Goal: Transaction & Acquisition: Subscribe to service/newsletter

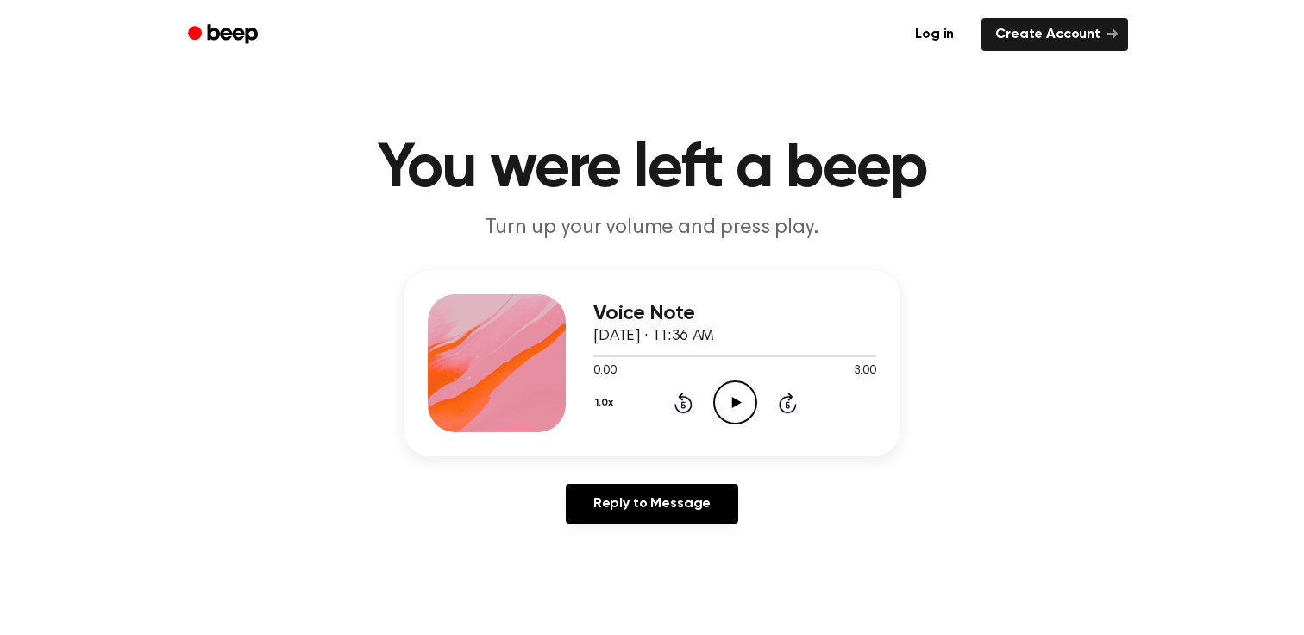
click at [741, 417] on icon "Play Audio" at bounding box center [735, 402] width 44 height 44
click at [740, 410] on icon "Pause Audio" at bounding box center [735, 402] width 44 height 44
click at [740, 410] on icon "Play Audio" at bounding box center [735, 402] width 44 height 44
click at [740, 410] on icon "Pause Audio" at bounding box center [735, 402] width 44 height 44
click at [736, 398] on icon "Play Audio" at bounding box center [735, 402] width 44 height 44
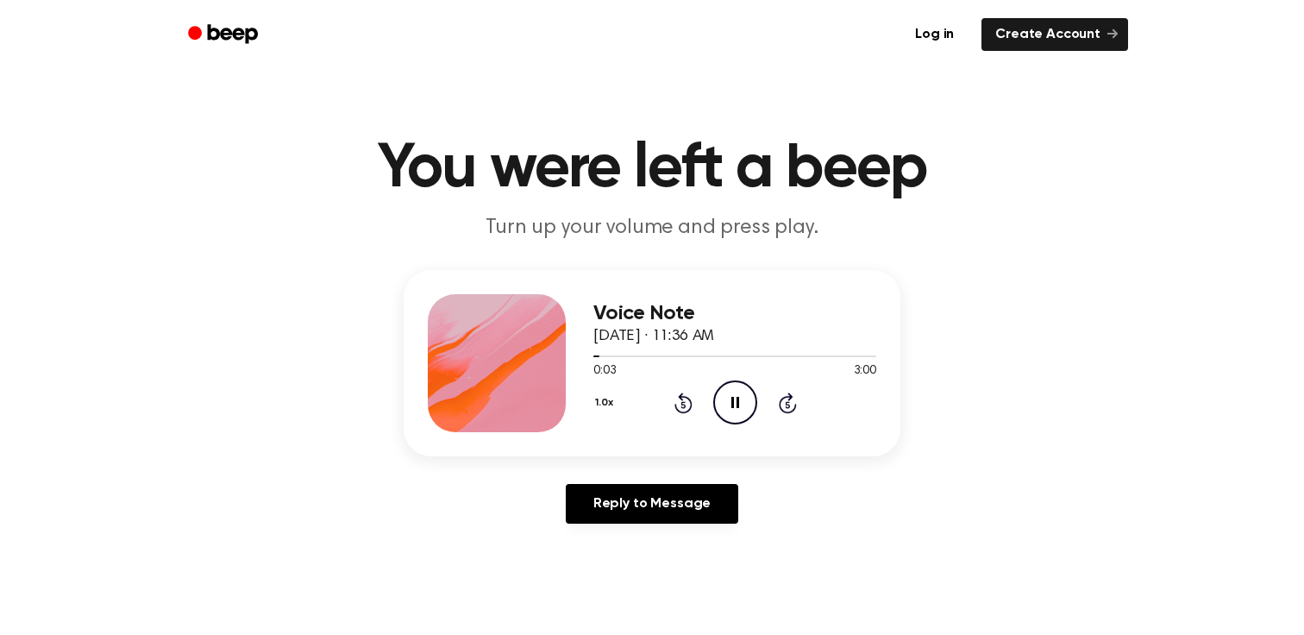
click at [736, 398] on icon at bounding box center [735, 402] width 8 height 11
click at [736, 398] on icon "Play Audio" at bounding box center [735, 402] width 44 height 44
click at [859, 358] on div at bounding box center [734, 355] width 283 height 14
click at [737, 397] on icon "Play Audio" at bounding box center [735, 402] width 44 height 44
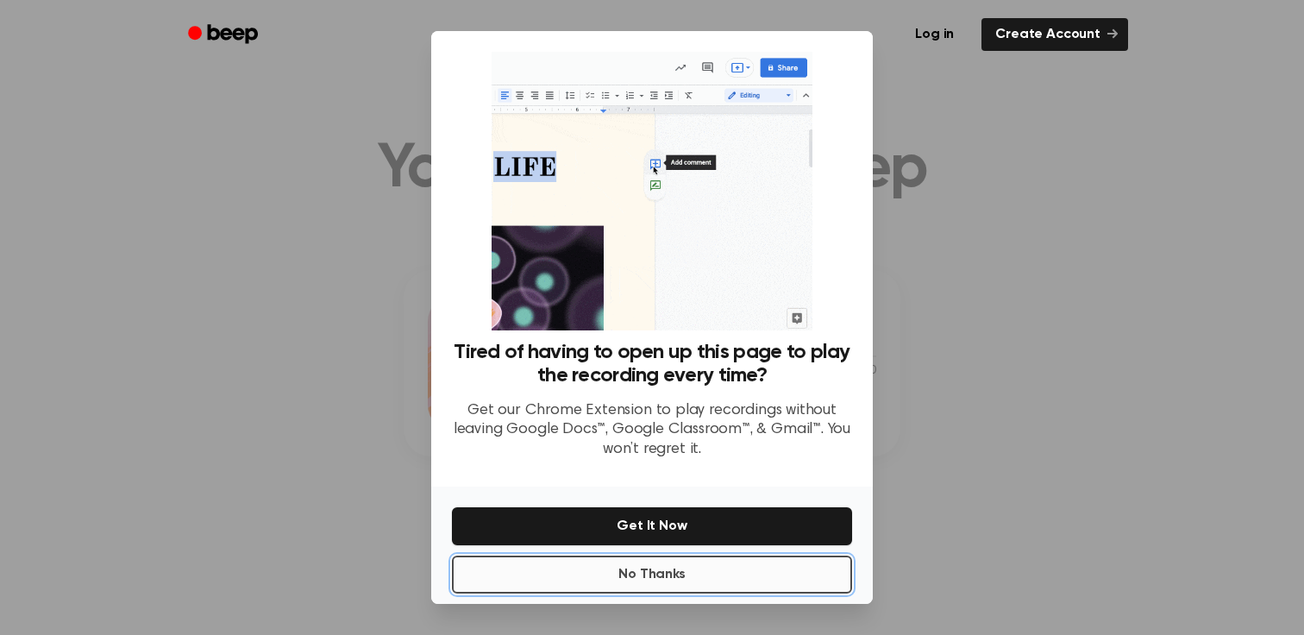
click at [728, 574] on button "No Thanks" at bounding box center [652, 574] width 400 height 38
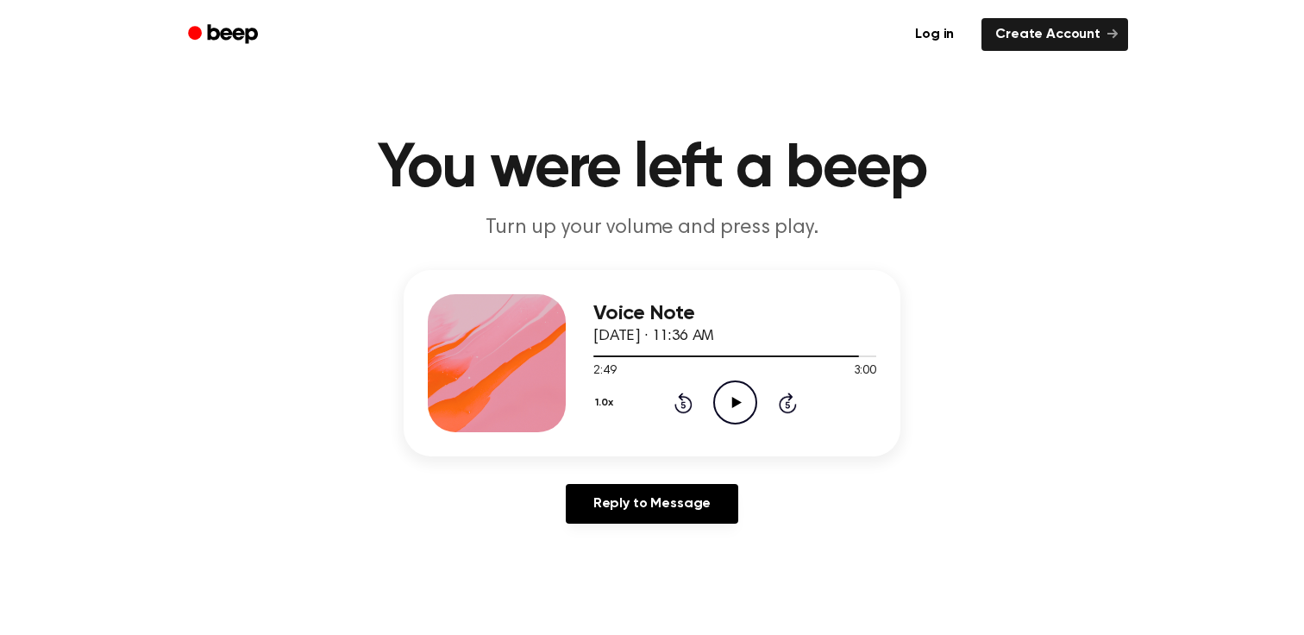
click at [735, 408] on icon "Play Audio" at bounding box center [735, 402] width 44 height 44
click at [1043, 37] on link "Create Account" at bounding box center [1054, 34] width 147 height 33
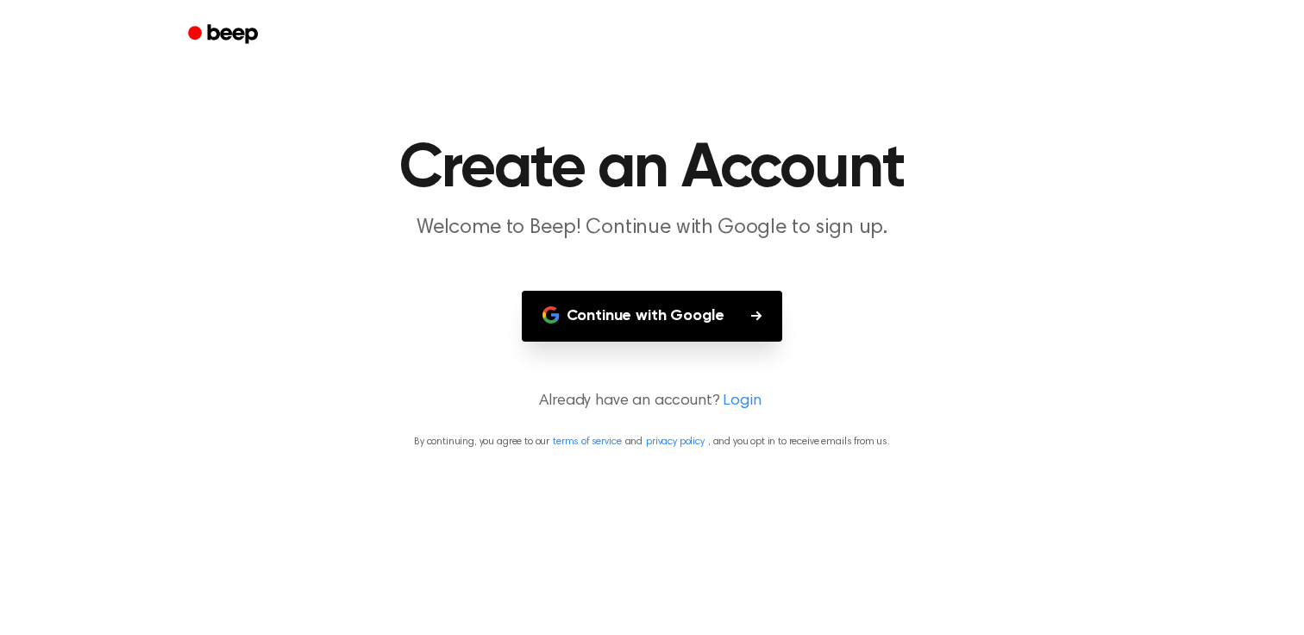
click at [740, 308] on button "Continue with Google" at bounding box center [652, 316] width 261 height 51
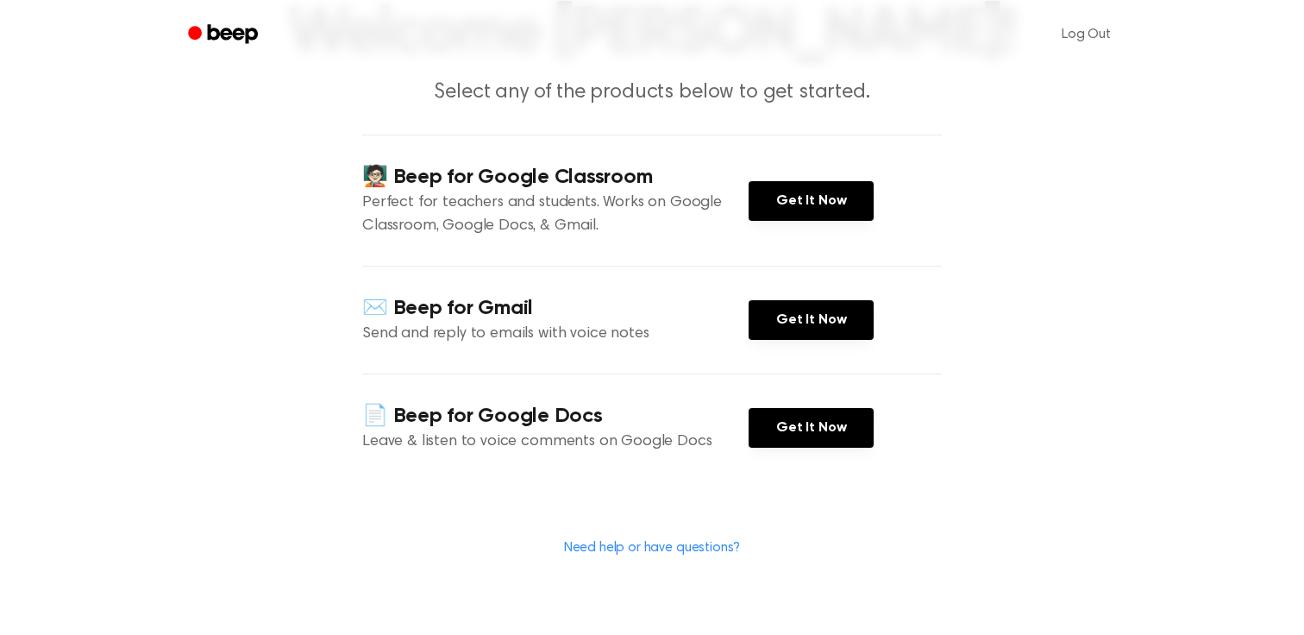
scroll to position [139, 0]
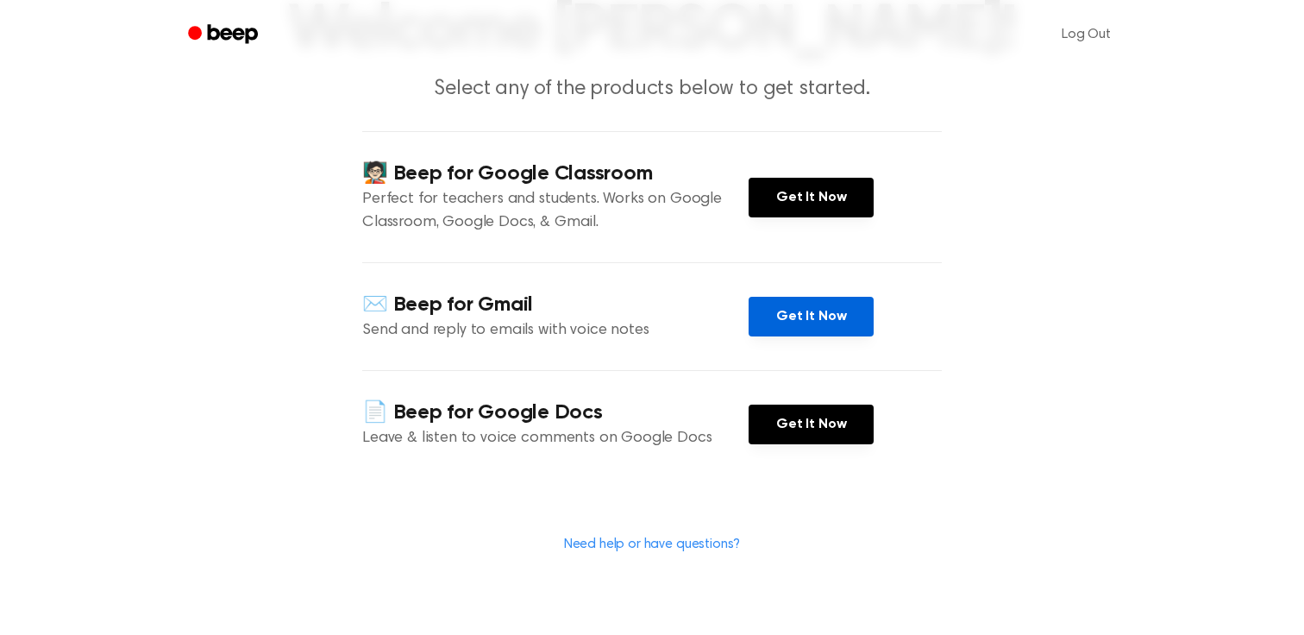
click at [824, 322] on link "Get It Now" at bounding box center [810, 317] width 125 height 40
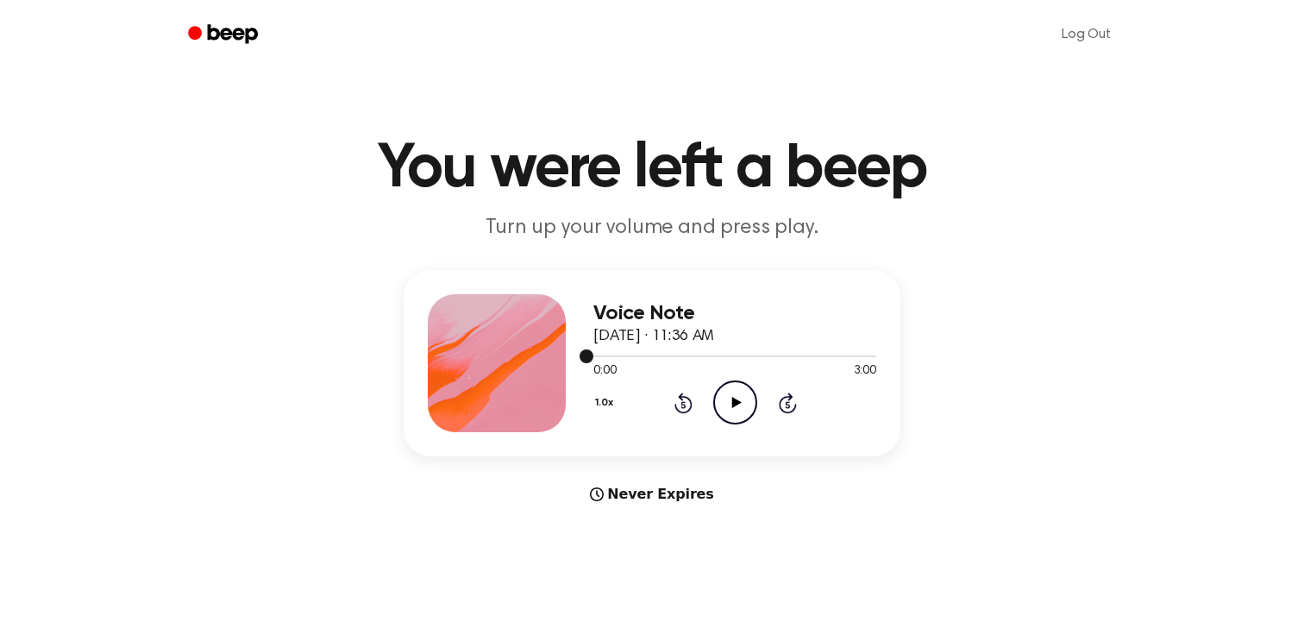
click at [854, 360] on div at bounding box center [734, 355] width 283 height 14
click at [736, 406] on icon "Play Audio" at bounding box center [735, 402] width 44 height 44
click at [741, 404] on icon "Pause Audio" at bounding box center [735, 402] width 44 height 44
click at [599, 357] on div at bounding box center [734, 355] width 283 height 14
click at [740, 404] on icon "Play Audio" at bounding box center [735, 402] width 44 height 44
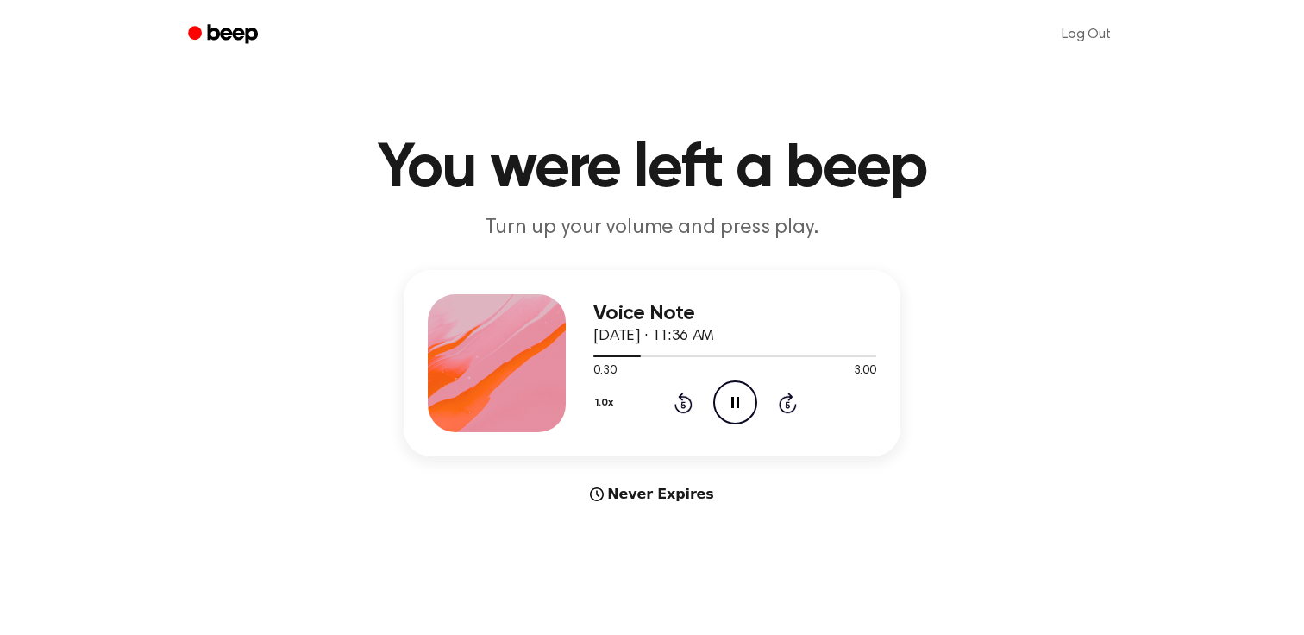
click at [740, 404] on icon "Pause Audio" at bounding box center [735, 402] width 44 height 44
click at [735, 401] on icon at bounding box center [735, 402] width 9 height 11
click at [785, 408] on icon "Skip 5 seconds" at bounding box center [787, 402] width 19 height 22
click at [787, 404] on icon at bounding box center [787, 404] width 4 height 7
click at [740, 408] on icon "Pause Audio" at bounding box center [735, 402] width 44 height 44
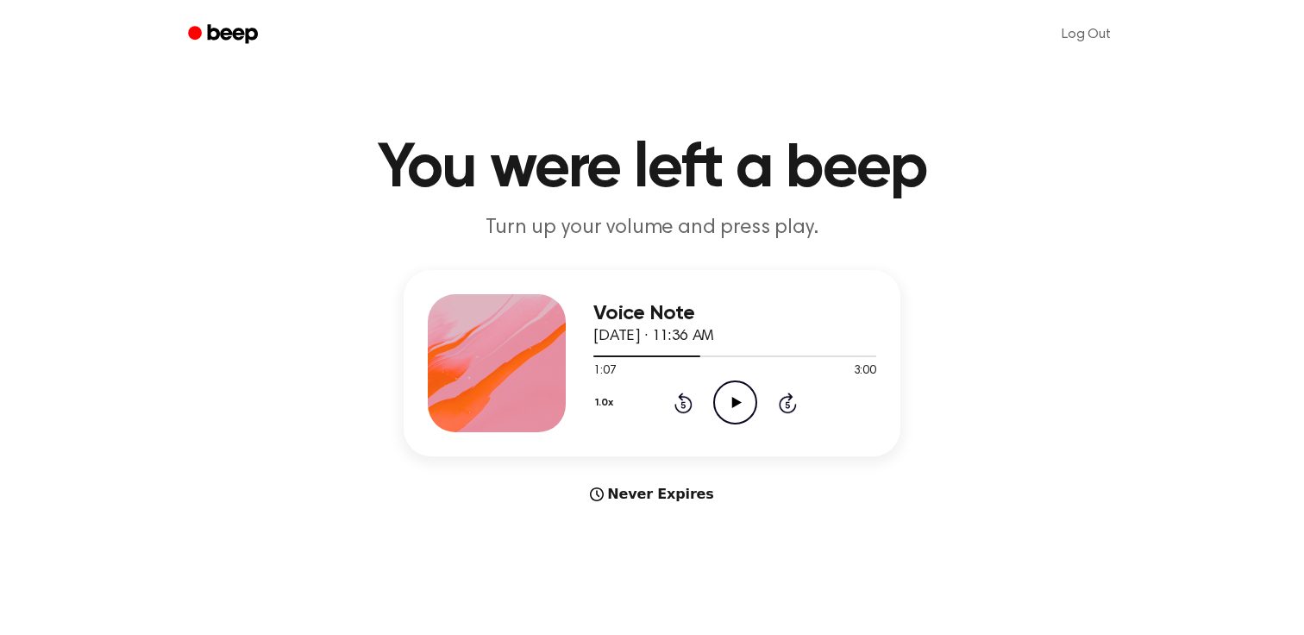
click at [1017, 399] on div "Voice Note August 29, 2025 · 11:36 AM 1:07 3:00 Your browser does not support t…" at bounding box center [652, 387] width 1262 height 235
click at [219, 32] on icon "Beep" at bounding box center [233, 33] width 50 height 19
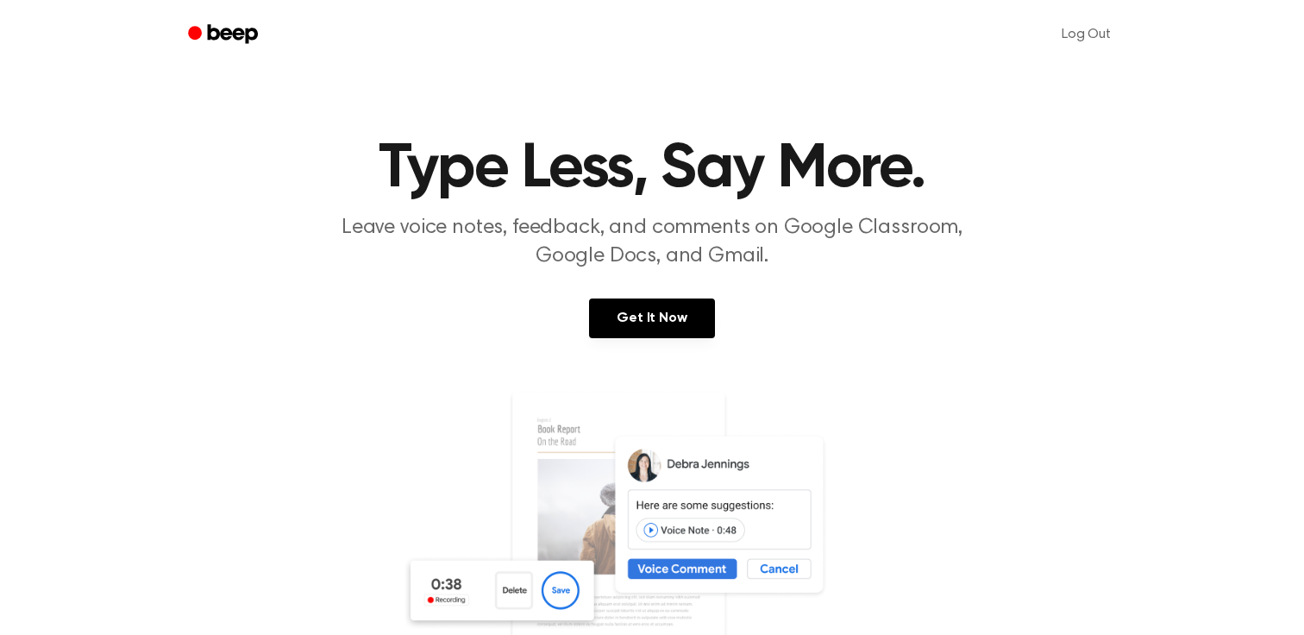
scroll to position [19, 0]
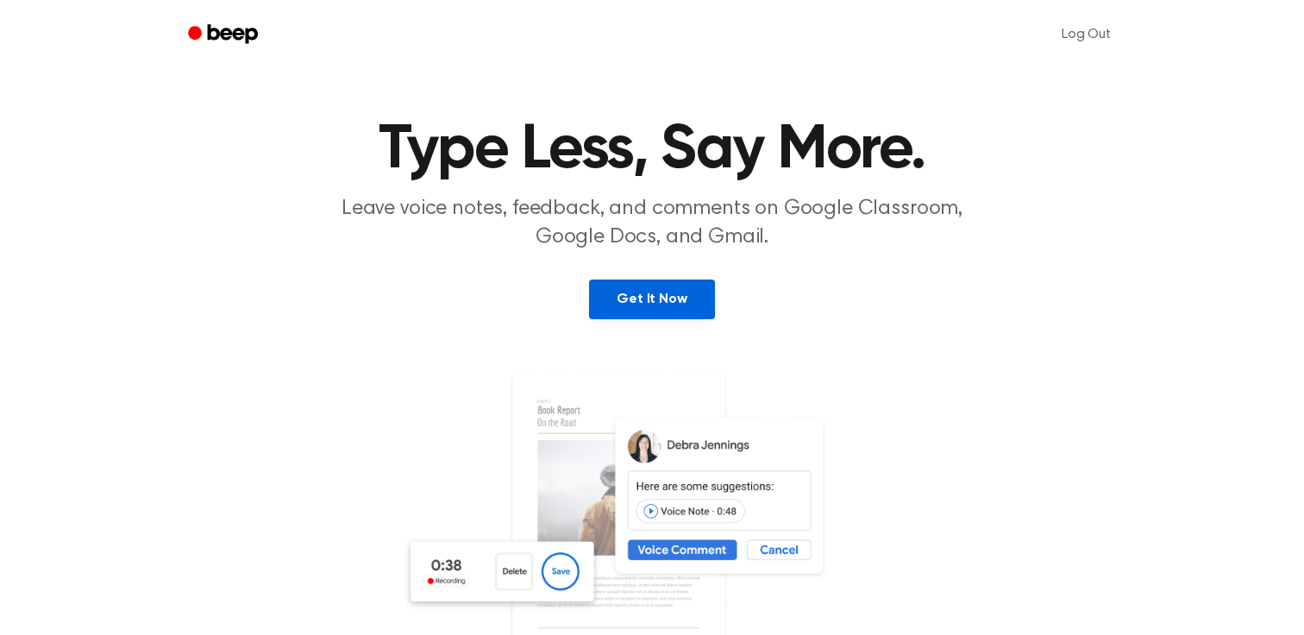
click at [665, 299] on link "Get It Now" at bounding box center [651, 299] width 125 height 40
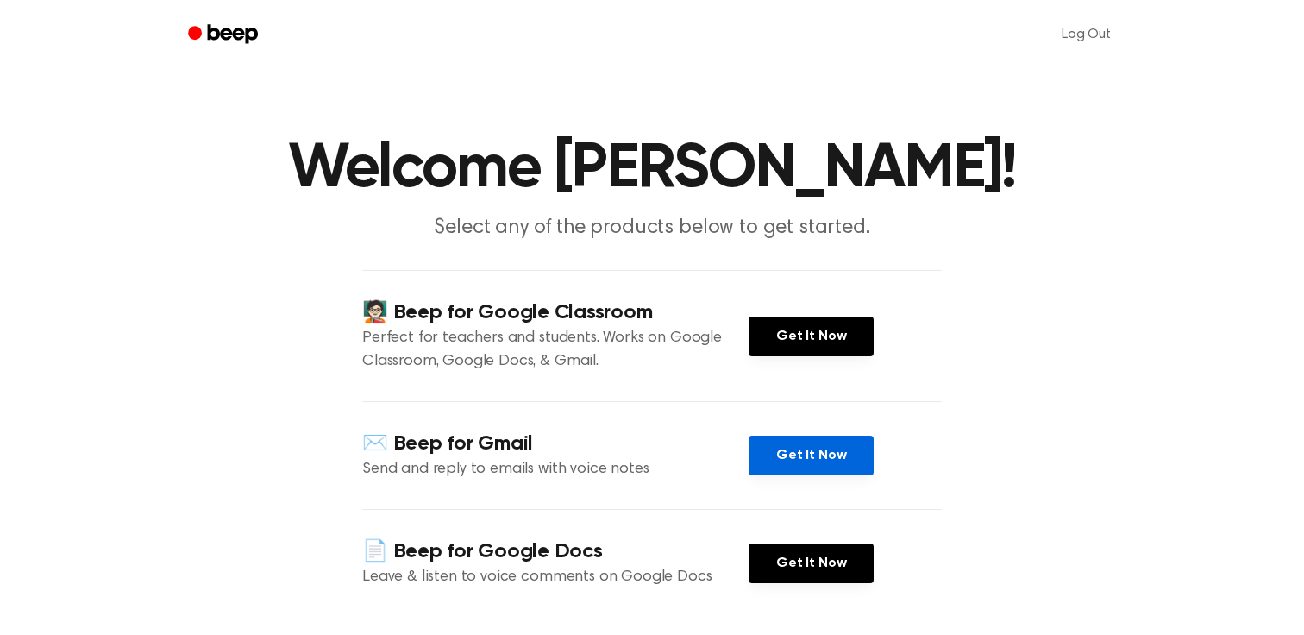
click at [822, 454] on link "Get It Now" at bounding box center [810, 455] width 125 height 40
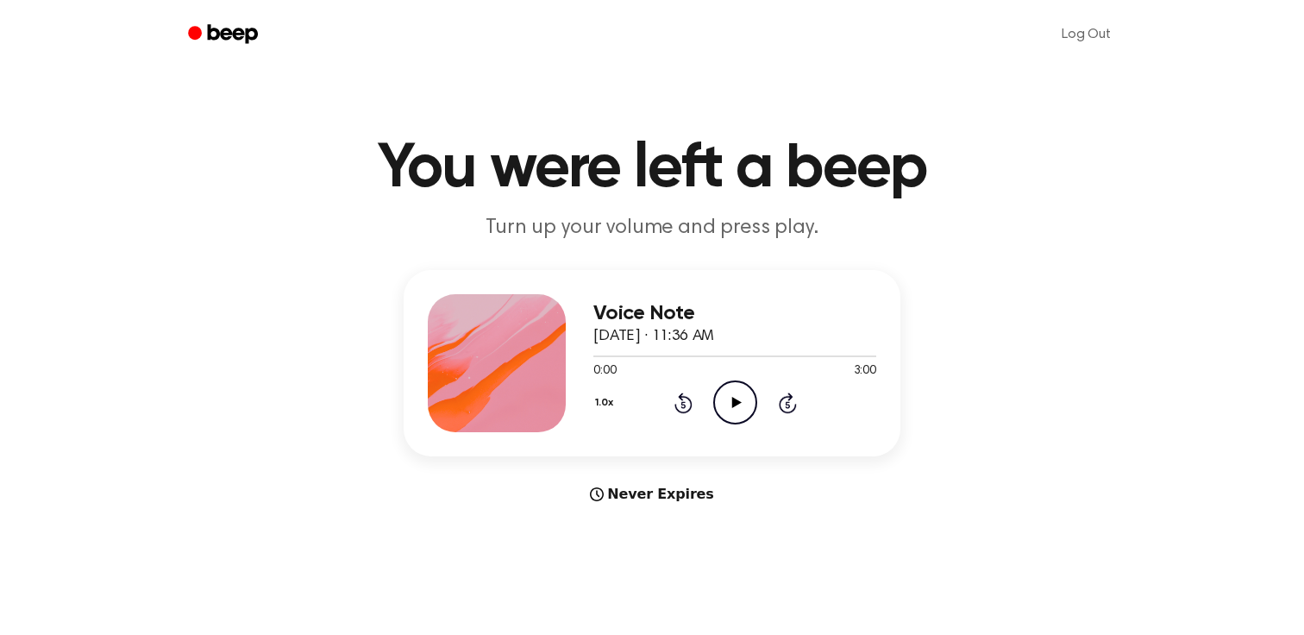
click at [731, 403] on icon "Play Audio" at bounding box center [735, 402] width 44 height 44
click at [723, 414] on icon "Play Audio" at bounding box center [735, 402] width 44 height 44
click at [742, 400] on icon "Pause Audio" at bounding box center [735, 402] width 44 height 44
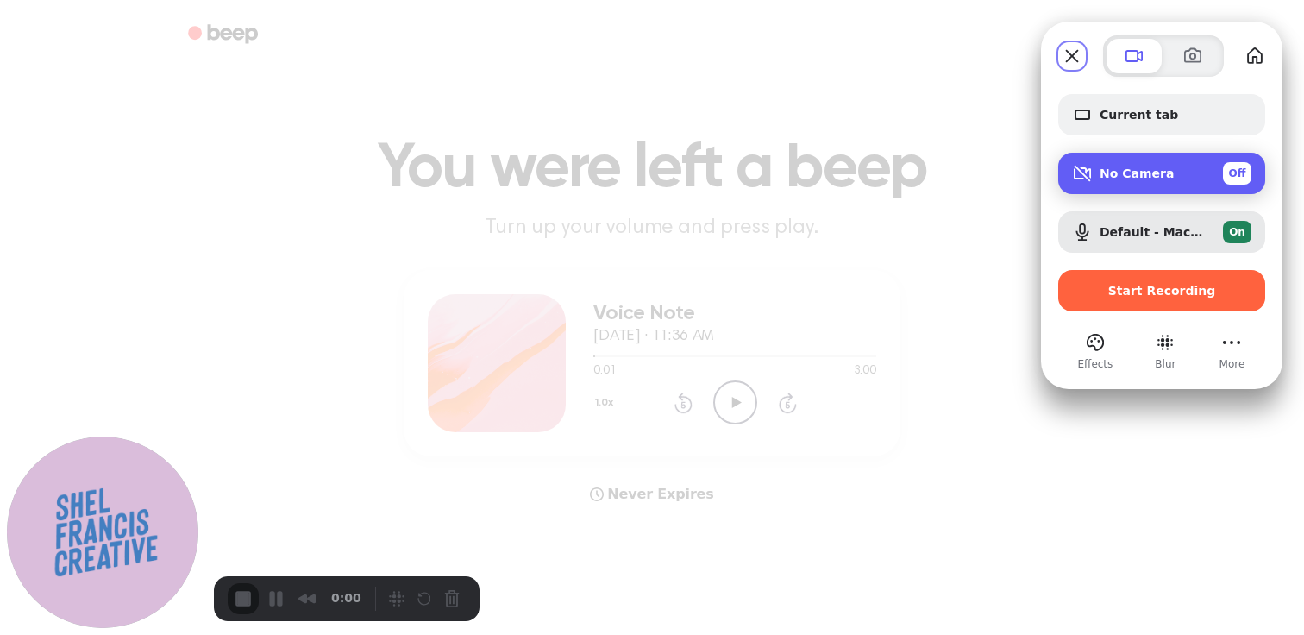
click at [1238, 173] on span "Off" at bounding box center [1237, 174] width 17 height 16
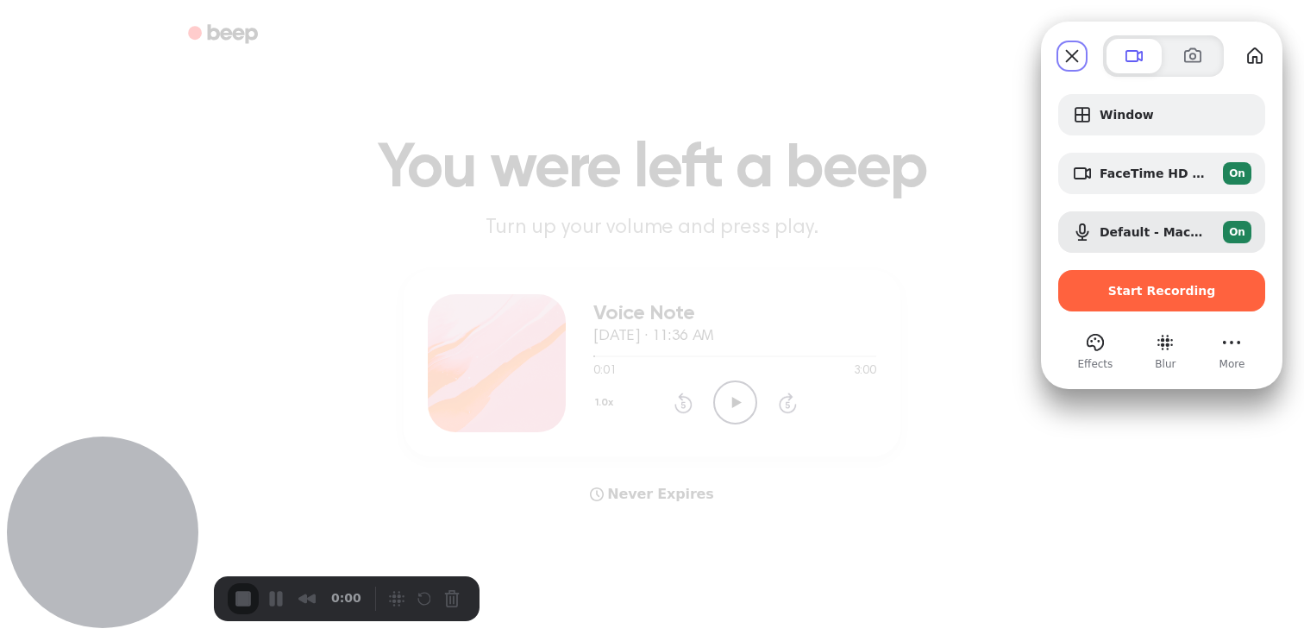
click at [1106, 346] on button "Effects" at bounding box center [1095, 343] width 28 height 28
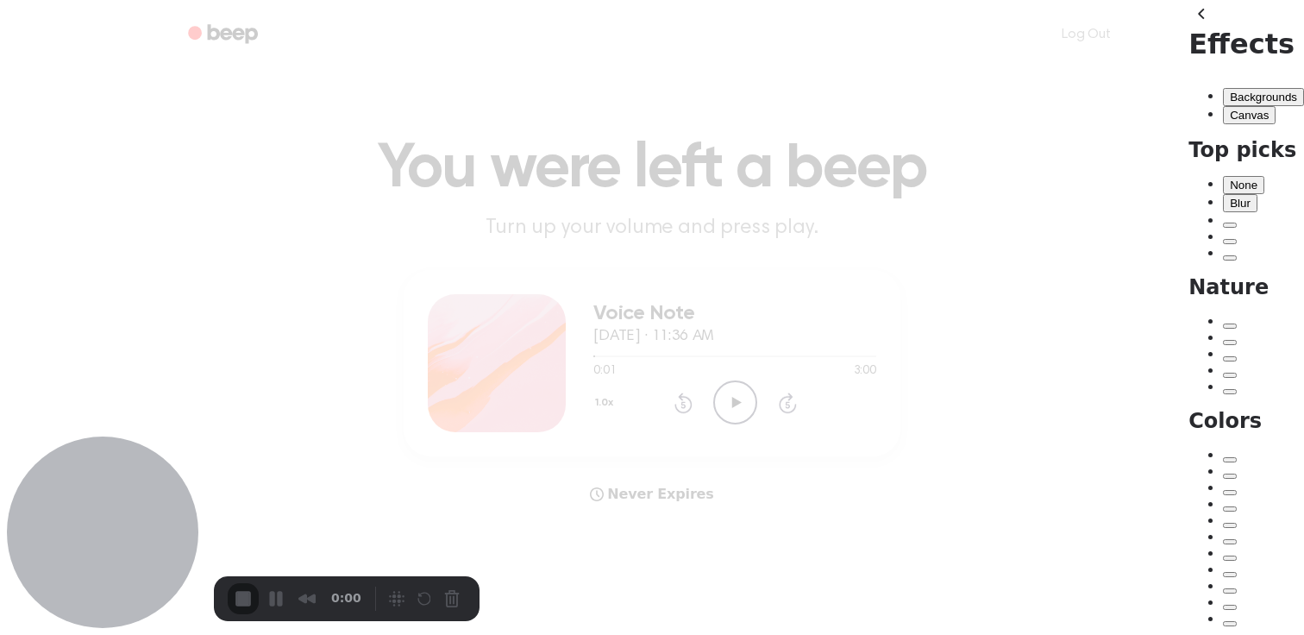
click at [1223, 106] on button "Canvas" at bounding box center [1249, 115] width 53 height 18
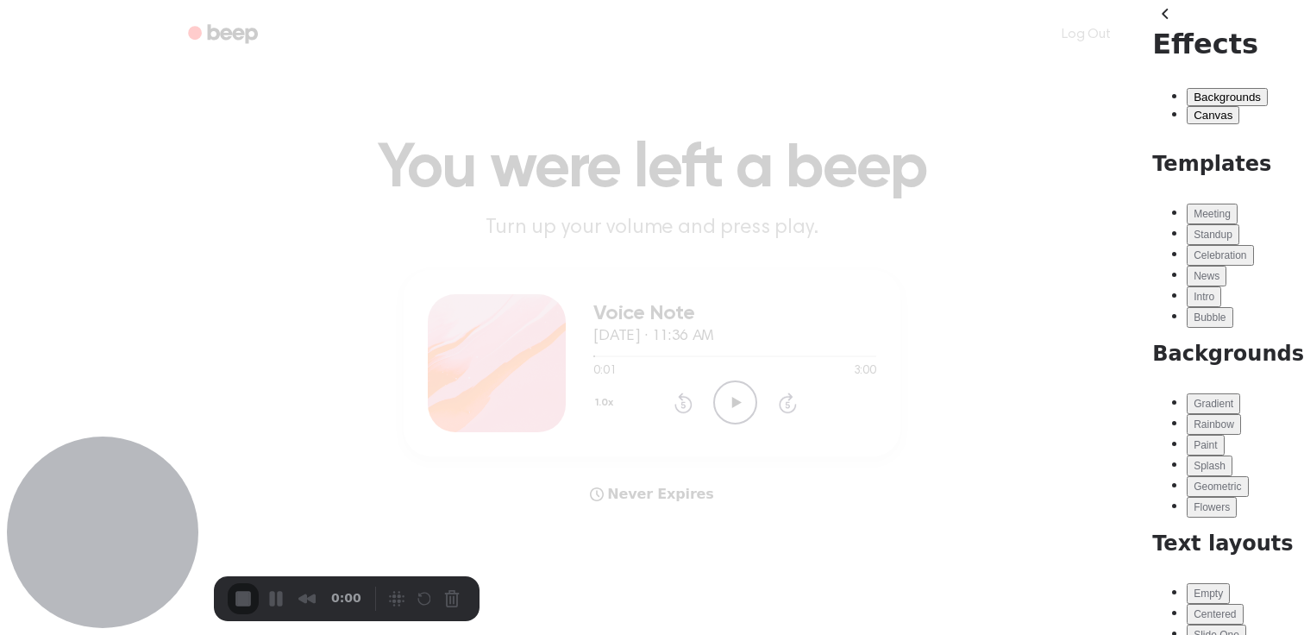
scroll to position [43, 0]
click at [1222, 310] on div at bounding box center [1209, 310] width 32 height 0
